Goal: Information Seeking & Learning: Find specific page/section

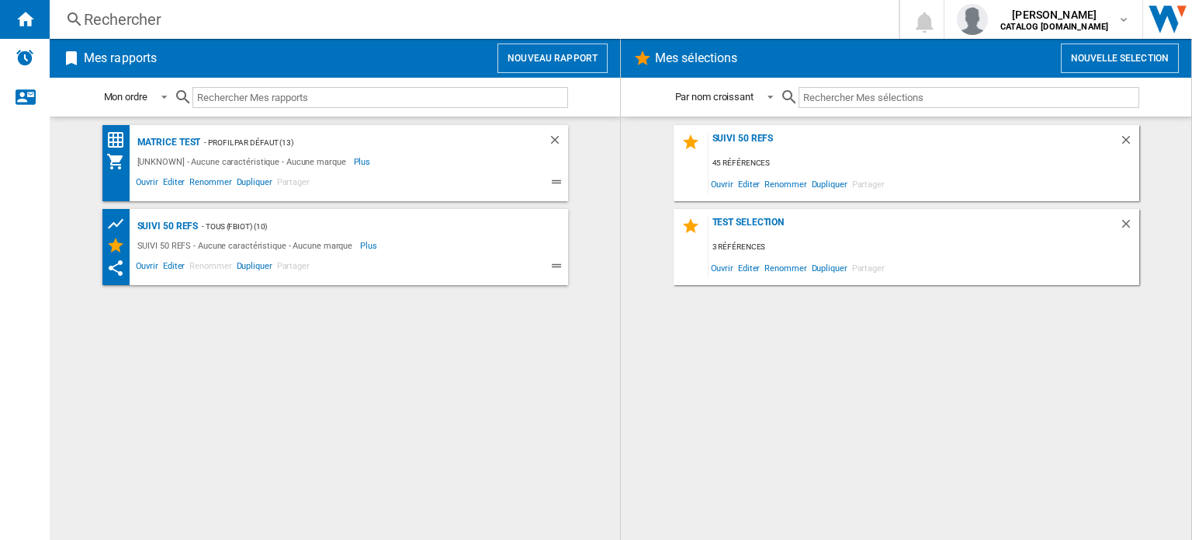
click at [161, 20] on div "Rechercher" at bounding box center [471, 20] width 775 height 22
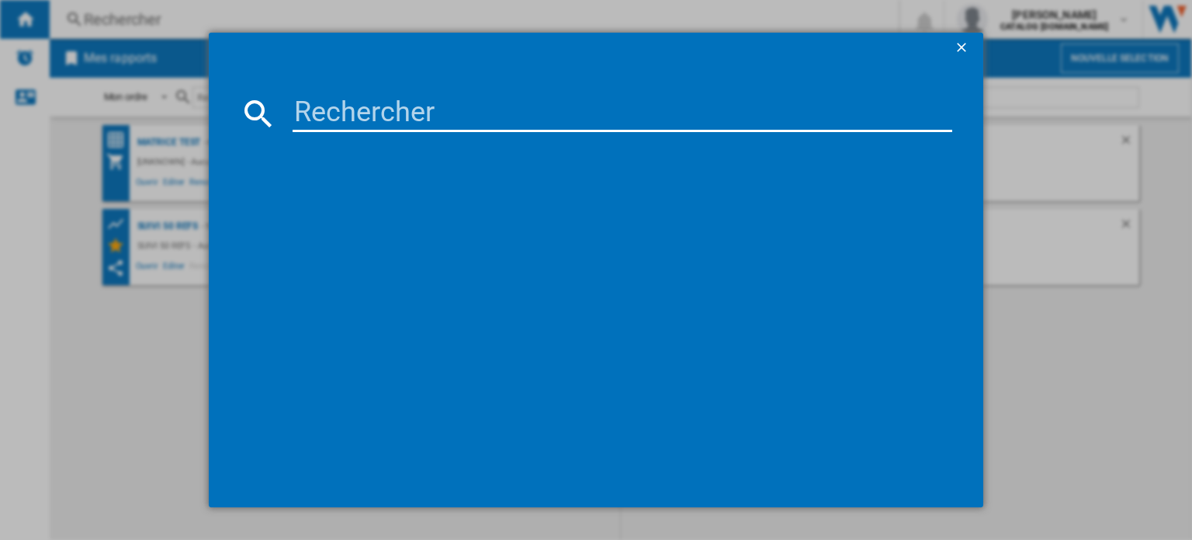
click at [425, 119] on input at bounding box center [623, 113] width 660 height 37
type input "dolce gusto"
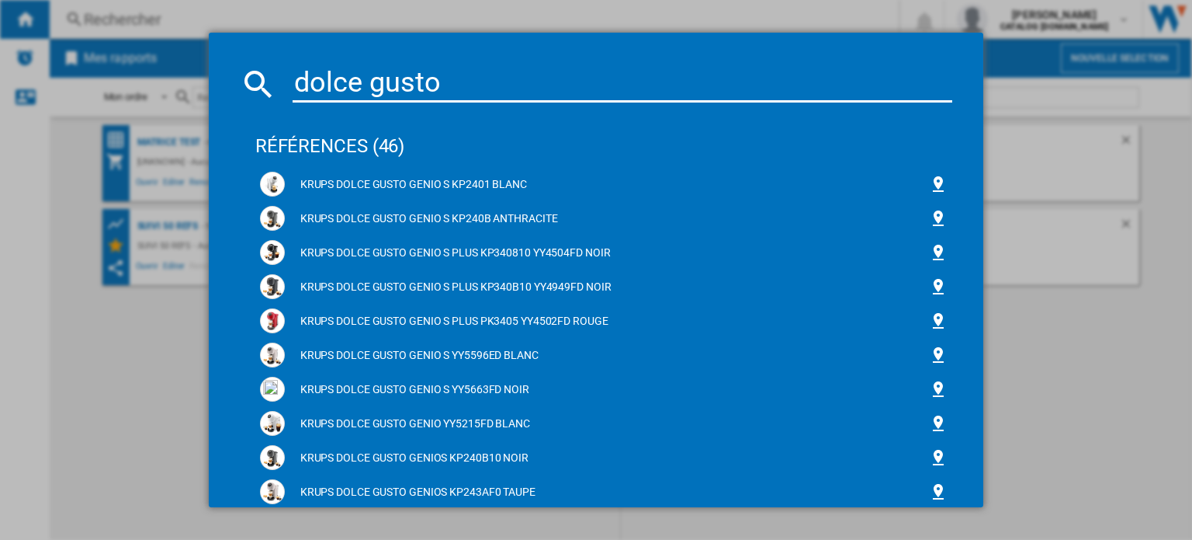
scroll to position [26, 0]
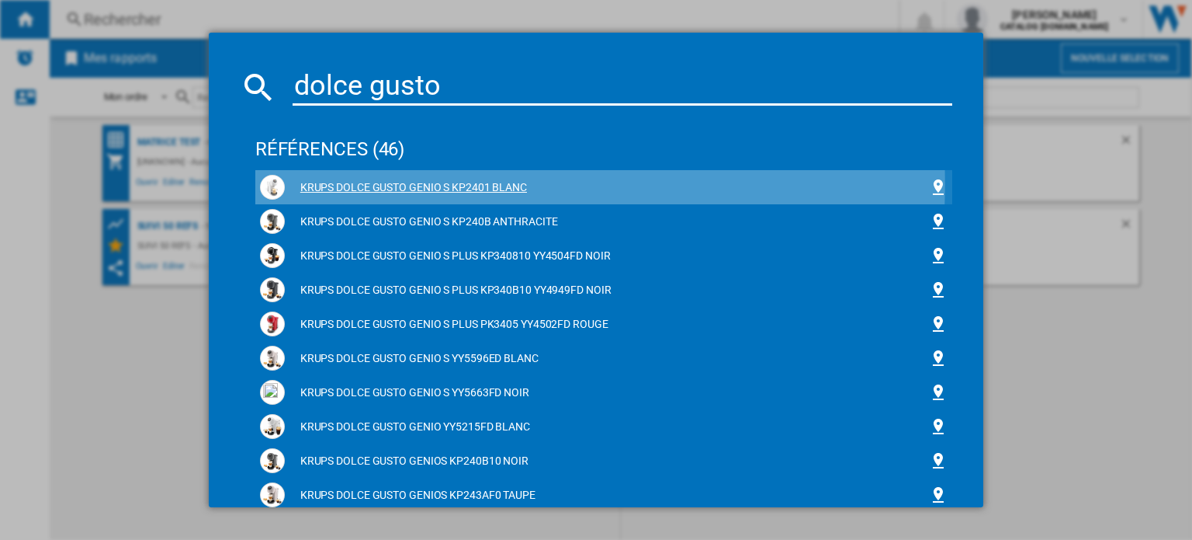
click at [338, 183] on div "KRUPS DOLCE GUSTO GENIO S KP2401 BLANC" at bounding box center [607, 188] width 644 height 16
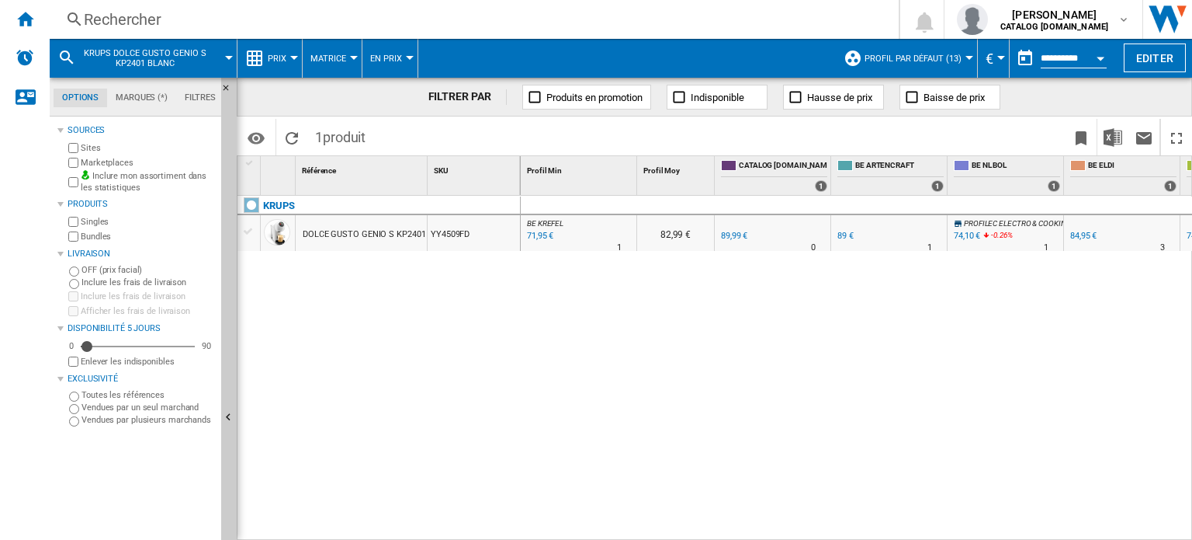
click at [120, 15] on div "Rechercher" at bounding box center [471, 20] width 775 height 22
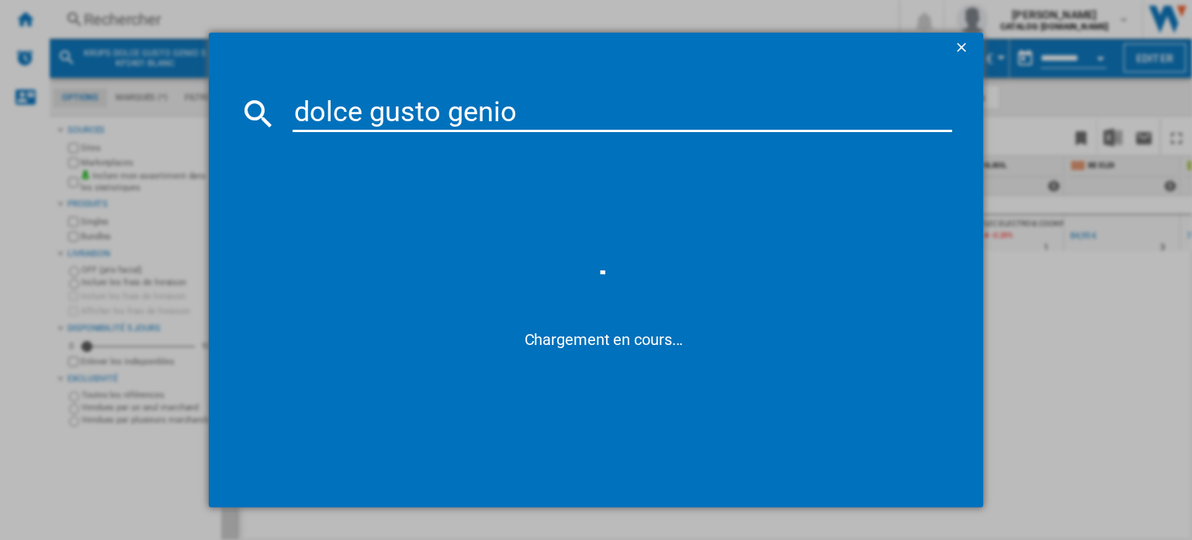
type input "dolce gusto genio"
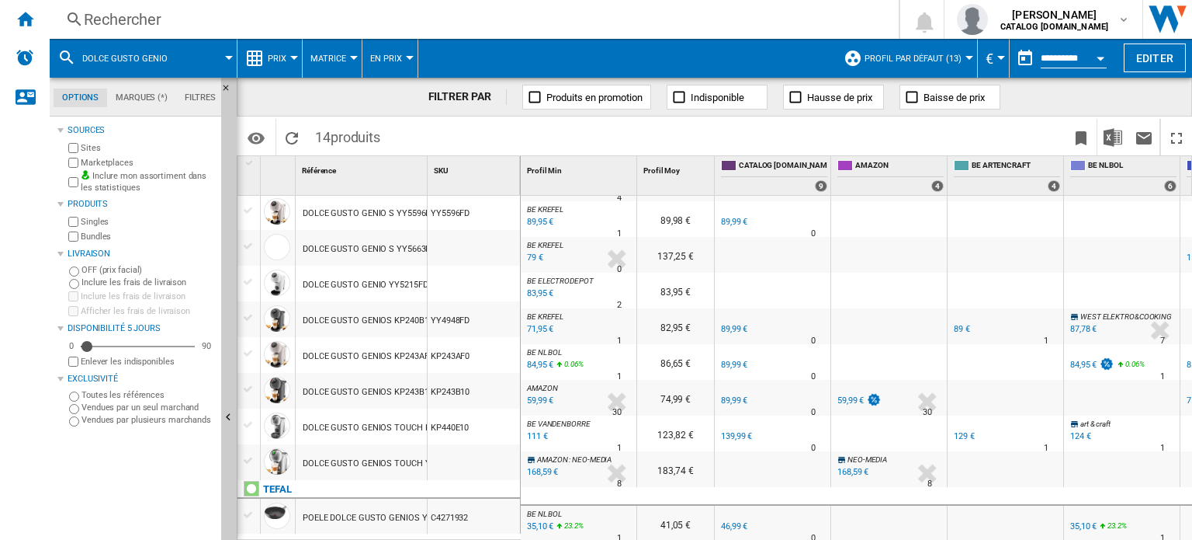
click at [123, 12] on div "Rechercher" at bounding box center [471, 20] width 775 height 22
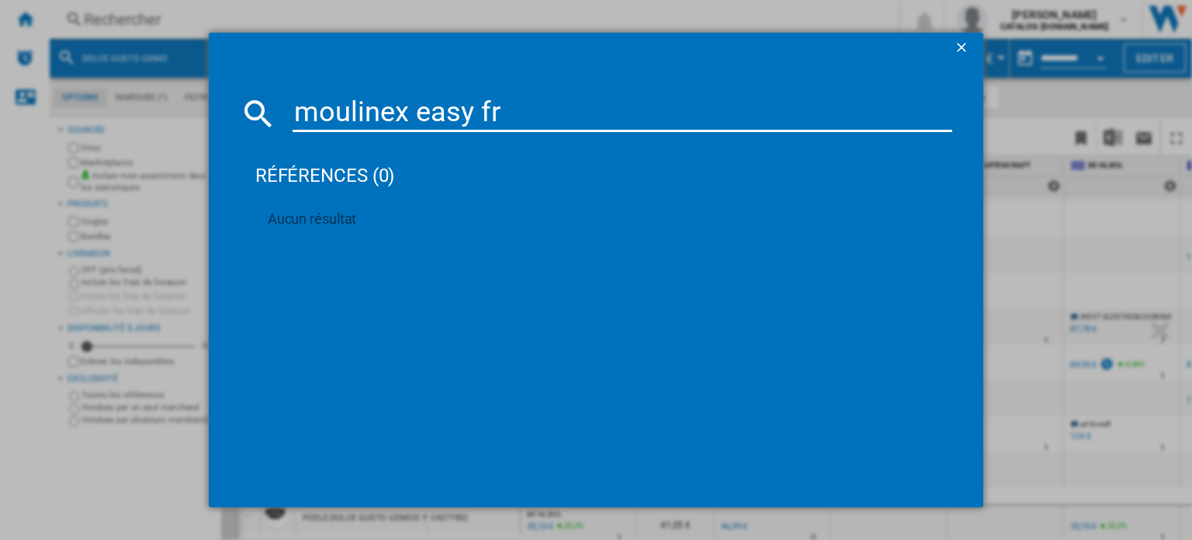
type input "moulinex easy fry"
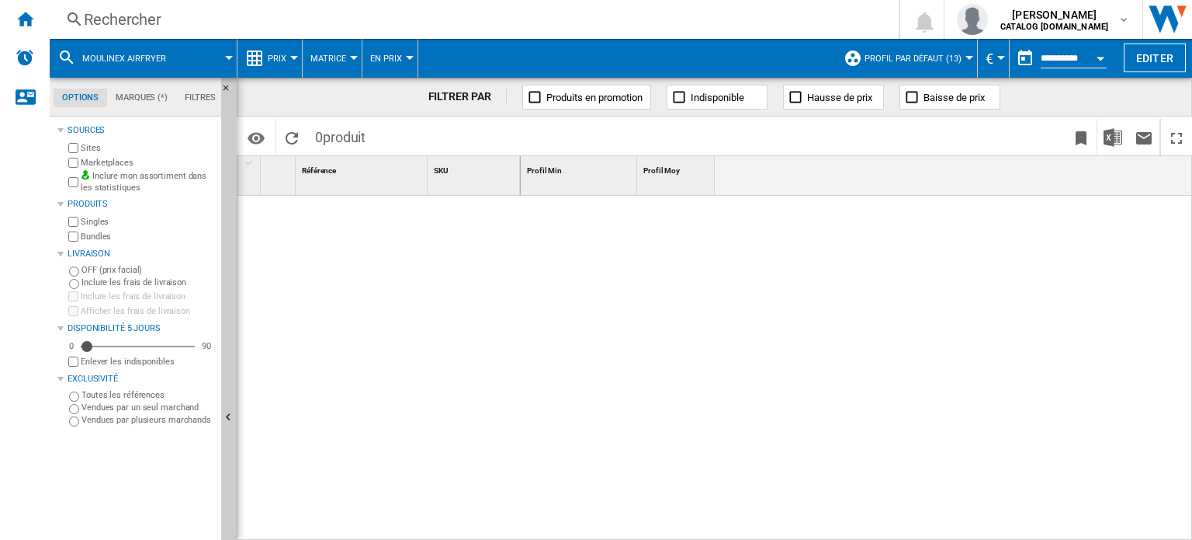
click at [234, 25] on div "Rechercher" at bounding box center [471, 20] width 775 height 22
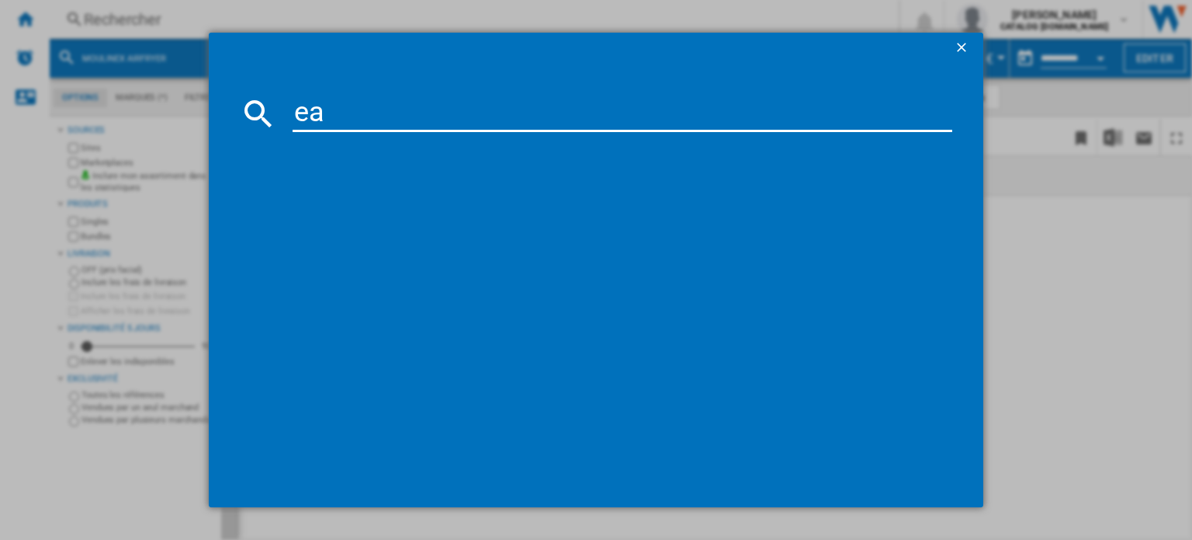
type input "e"
type input "moulinex ez"
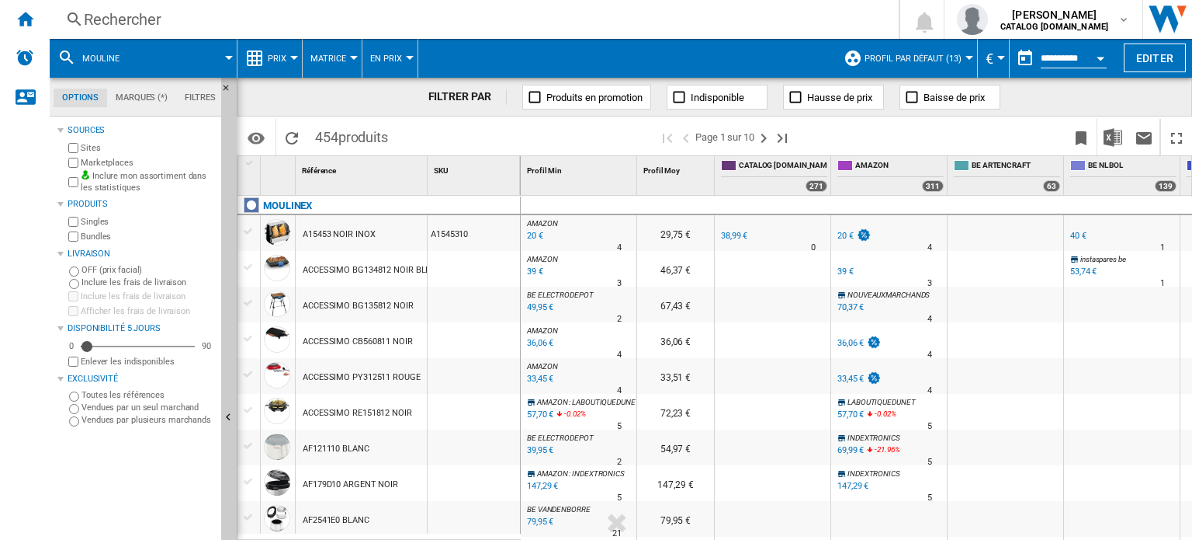
click at [165, 18] on div "Rechercher" at bounding box center [471, 20] width 775 height 22
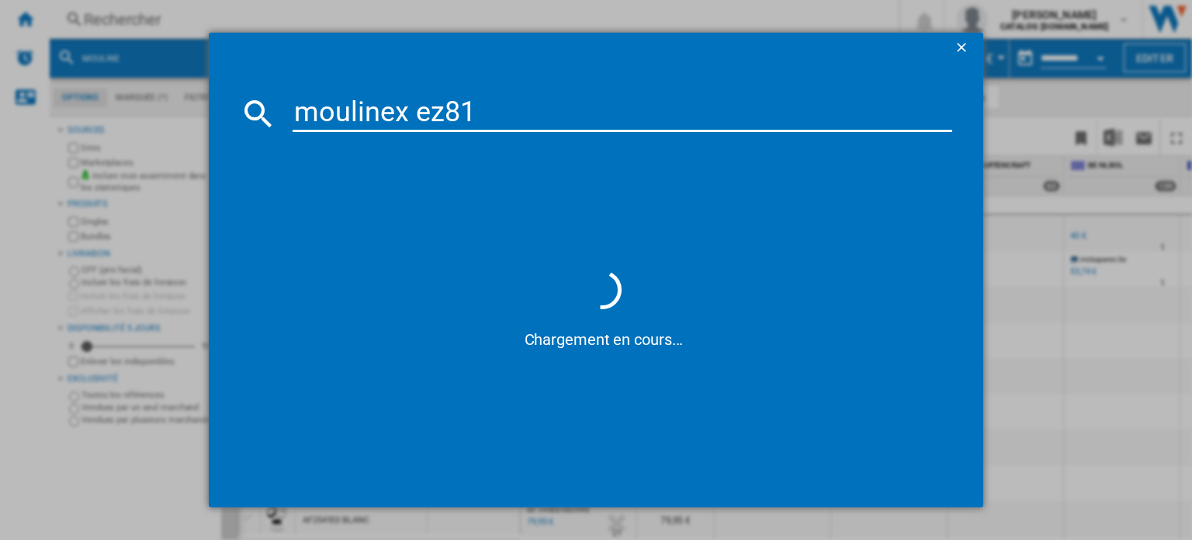
type input "moulinex ez81"
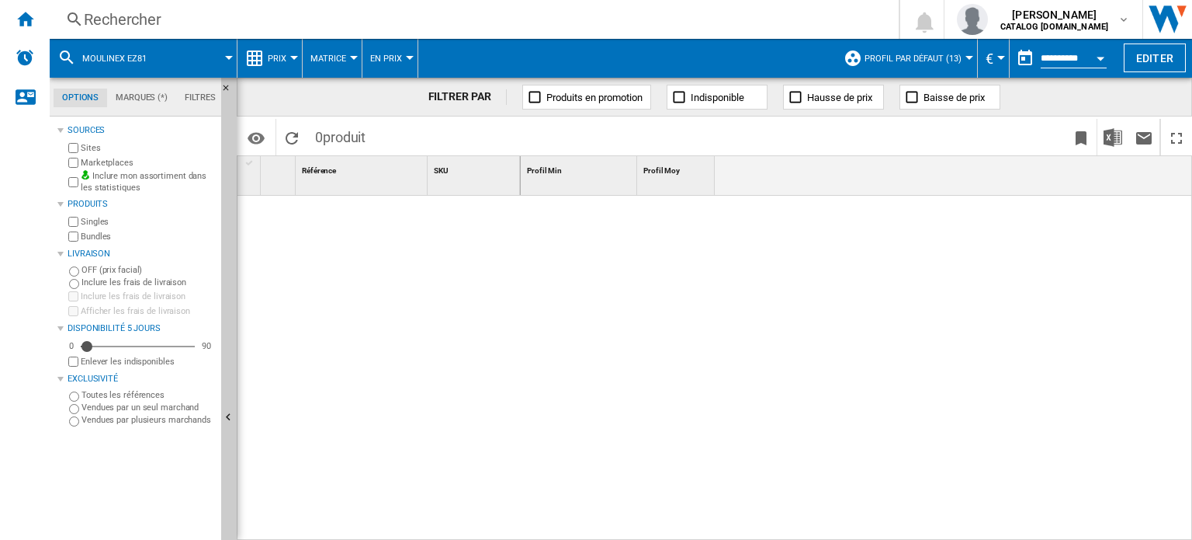
click at [164, 20] on div "Rechercher" at bounding box center [471, 20] width 775 height 22
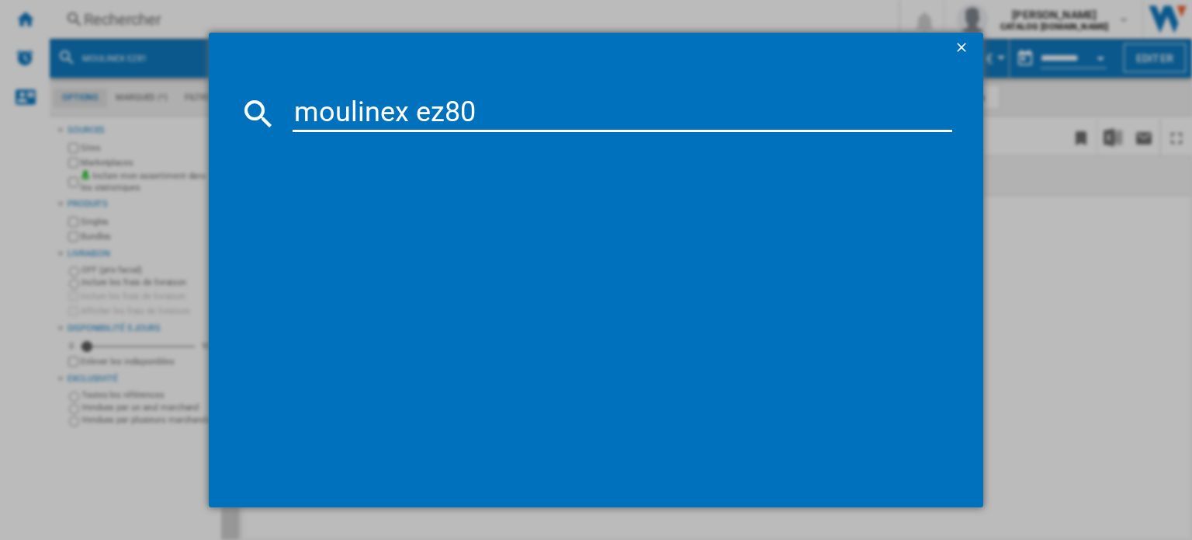
type input "moulinex ez801"
